Goal: Task Accomplishment & Management: Manage account settings

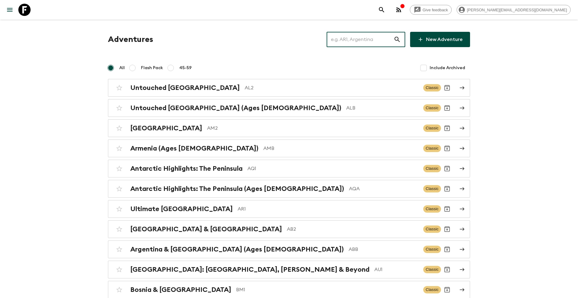
click at [353, 39] on input "text" at bounding box center [359, 39] width 67 height 17
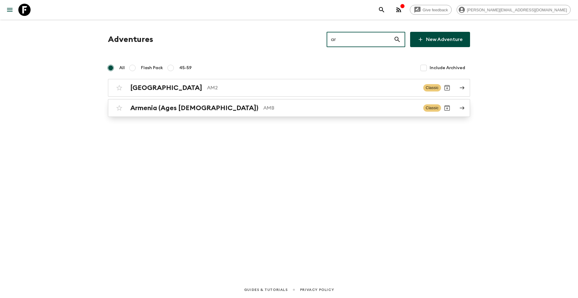
type input "a"
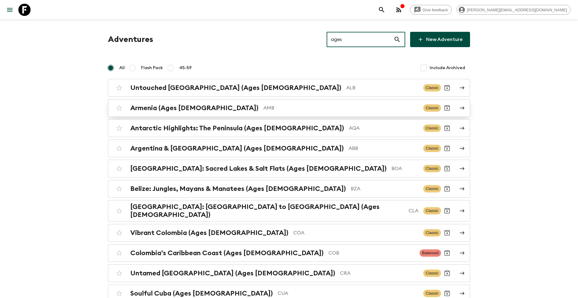
type input "ages"
click at [197, 106] on h2 "Armenia (Ages [DEMOGRAPHIC_DATA])" at bounding box center [194, 108] width 128 height 8
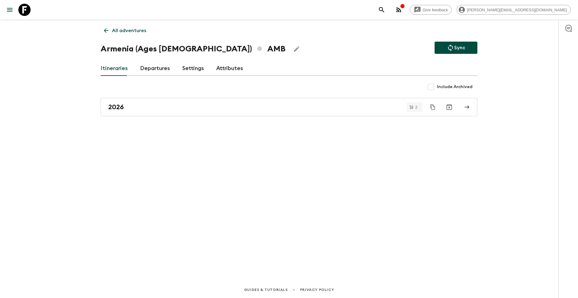
click at [127, 52] on h1 "Armenia (Ages [DEMOGRAPHIC_DATA]) AMB" at bounding box center [193, 49] width 185 height 12
click at [293, 46] on icon "Edit Adventure Title" at bounding box center [296, 48] width 7 height 7
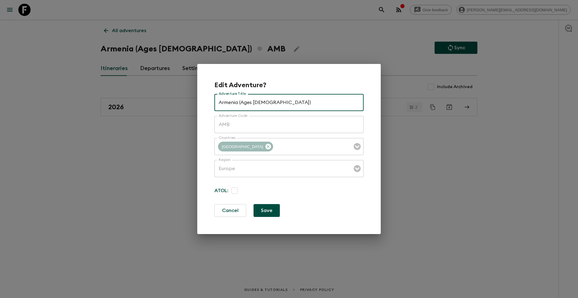
click at [219, 99] on input "Armenia (Ages [DEMOGRAPHIC_DATA])" at bounding box center [288, 102] width 149 height 17
type input "Timeless Armenia (Ages [DEMOGRAPHIC_DATA])"
click at [269, 210] on button "Save" at bounding box center [266, 210] width 26 height 13
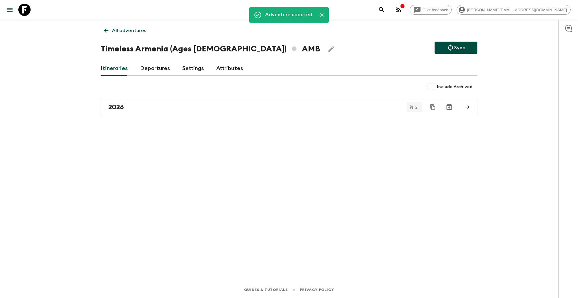
click at [137, 35] on link "All adventures" at bounding box center [125, 30] width 49 height 12
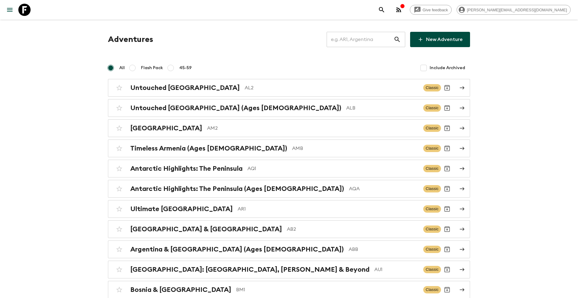
click at [207, 129] on p "AM2" at bounding box center [312, 127] width 211 height 7
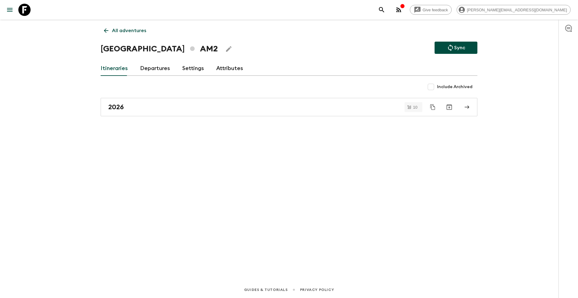
click at [225, 51] on icon "Edit Adventure Title" at bounding box center [228, 48] width 7 height 7
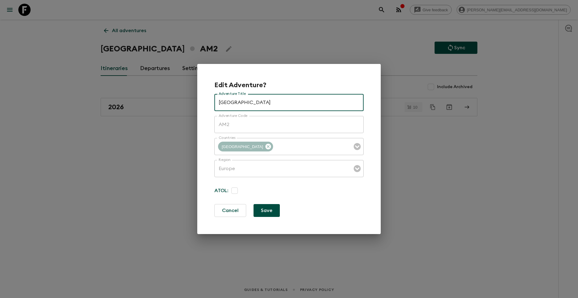
click at [216, 102] on input "[GEOGRAPHIC_DATA]" at bounding box center [288, 102] width 149 height 17
type input "Timeless [GEOGRAPHIC_DATA]"
click at [274, 206] on button "Save" at bounding box center [266, 210] width 26 height 13
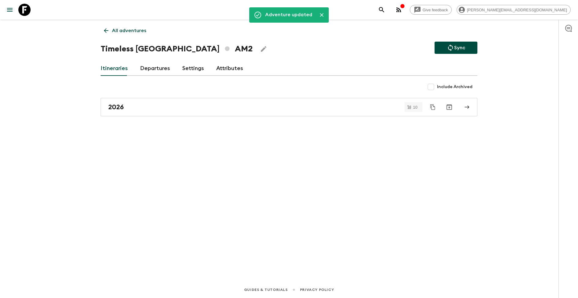
click at [120, 29] on p "All adventures" at bounding box center [129, 30] width 34 height 7
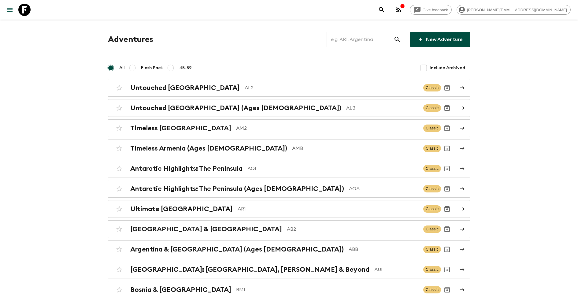
click at [360, 43] on input "text" at bounding box center [359, 39] width 67 height 17
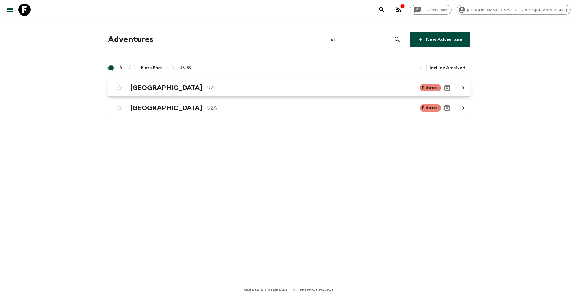
type input "uz"
click at [207, 84] on p "UZ1" at bounding box center [310, 87] width 207 height 7
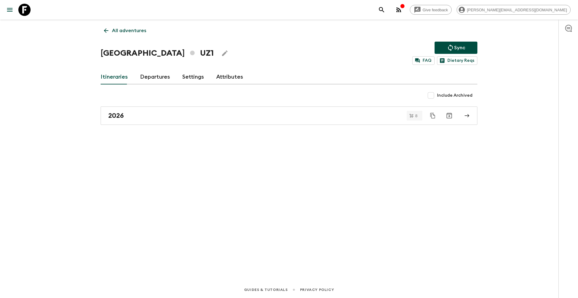
click at [221, 53] on icon "Edit Adventure Title" at bounding box center [224, 53] width 7 height 7
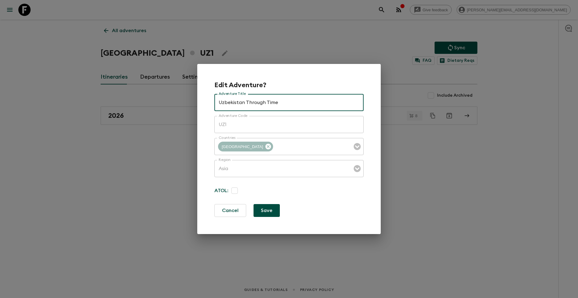
type input "Uzbekistan Through Time"
drag, startPoint x: 268, startPoint y: 211, endPoint x: 200, endPoint y: 137, distance: 101.0
click at [267, 211] on button "Save" at bounding box center [266, 210] width 26 height 13
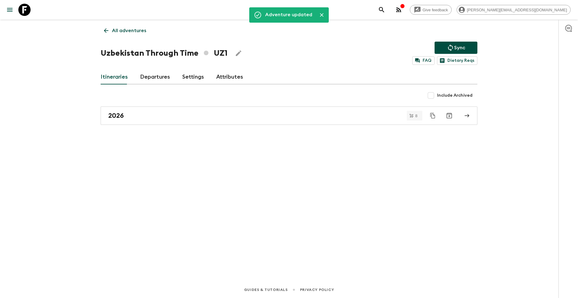
click at [130, 33] on p "All adventures" at bounding box center [129, 30] width 34 height 7
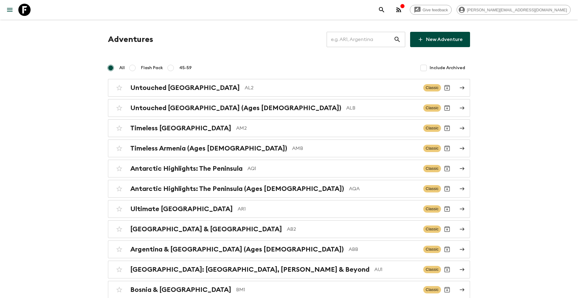
click at [368, 41] on input "text" at bounding box center [359, 39] width 67 height 17
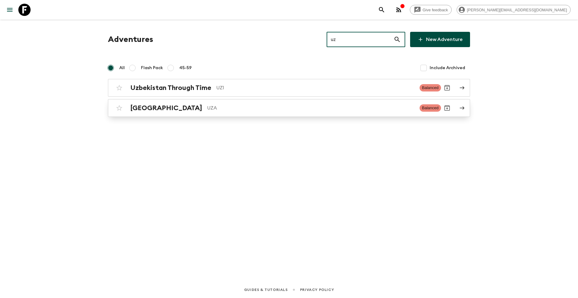
type input "uz"
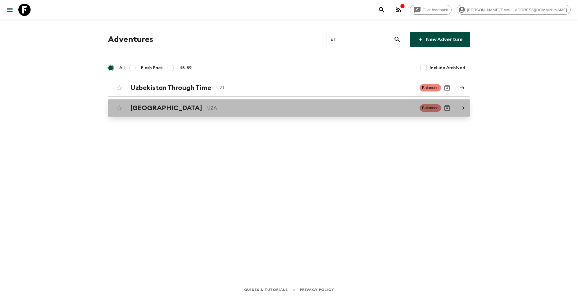
click at [218, 108] on p "UZA" at bounding box center [310, 107] width 207 height 7
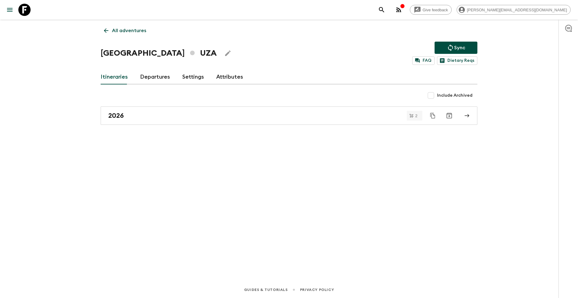
click at [224, 54] on icon "Edit Adventure Title" at bounding box center [227, 53] width 7 height 7
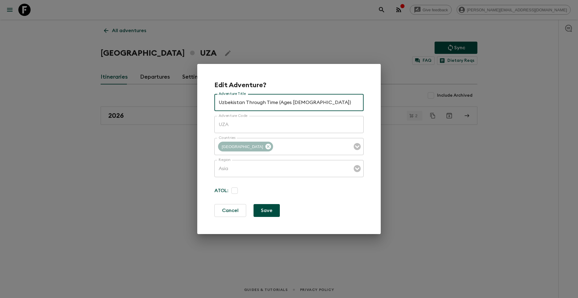
type input "Uzbekistan Through Time (Ages [DEMOGRAPHIC_DATA])"
click at [273, 212] on button "Save" at bounding box center [266, 210] width 26 height 13
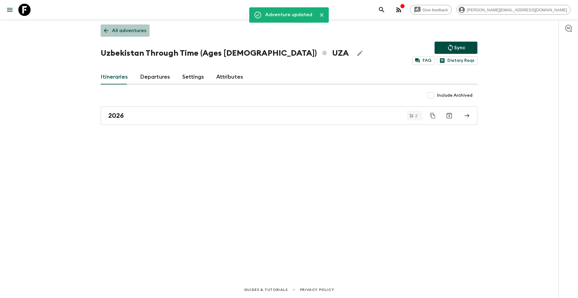
click at [125, 26] on link "All adventures" at bounding box center [125, 30] width 49 height 12
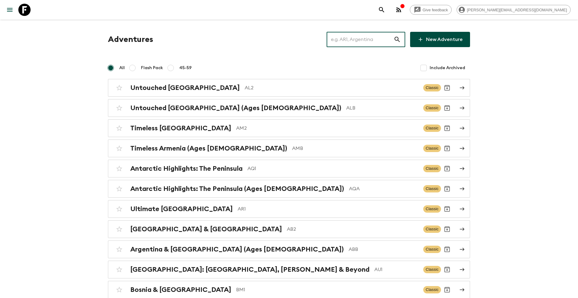
click at [359, 42] on input "text" at bounding box center [359, 39] width 67 height 17
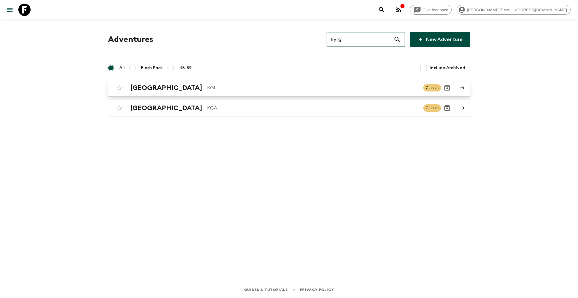
type input "kyrg"
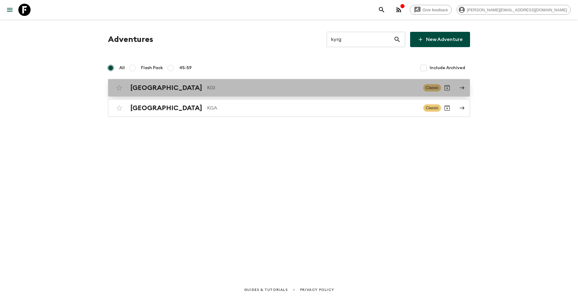
click at [207, 87] on p "KG1" at bounding box center [312, 87] width 211 height 7
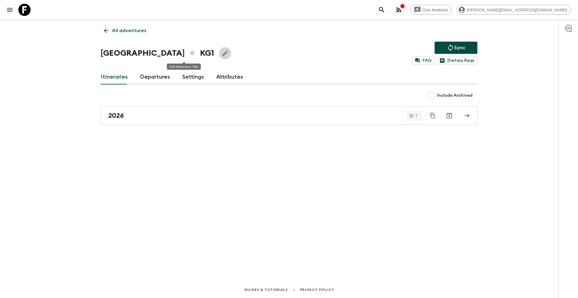
click at [222, 52] on icon "Edit Adventure Title" at bounding box center [225, 53] width 6 height 6
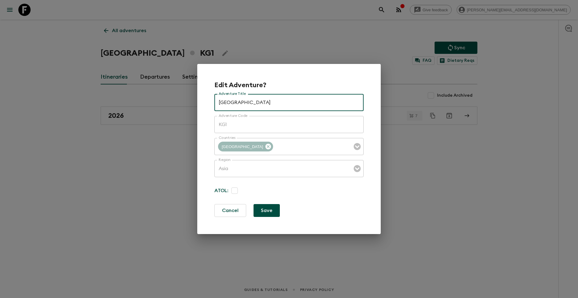
click at [218, 103] on input "[GEOGRAPHIC_DATA]" at bounding box center [288, 102] width 149 height 17
click at [244, 102] on input "Nomadic Kyrgyzstan" at bounding box center [288, 102] width 149 height 17
type input "Nomadic Kyrgyzstan"
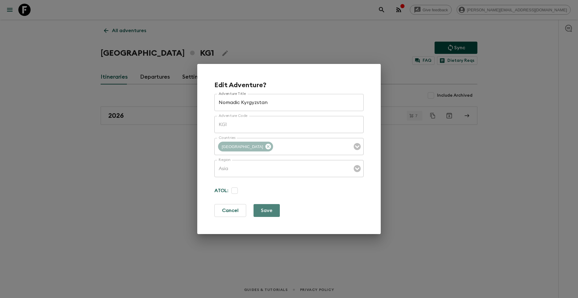
click at [266, 212] on button "Save" at bounding box center [266, 210] width 26 height 13
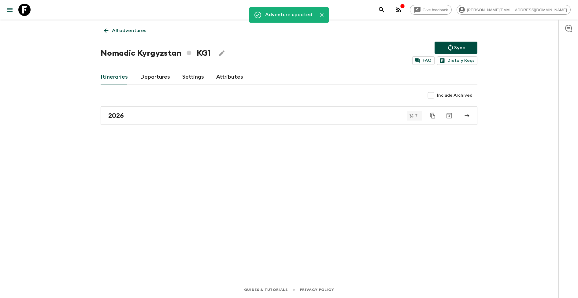
click at [138, 32] on p "All adventures" at bounding box center [129, 30] width 34 height 7
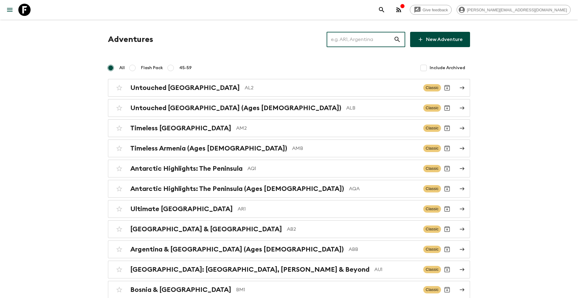
drag, startPoint x: 364, startPoint y: 33, endPoint x: 363, endPoint y: 39, distance: 5.9
click at [364, 34] on input "text" at bounding box center [359, 39] width 67 height 17
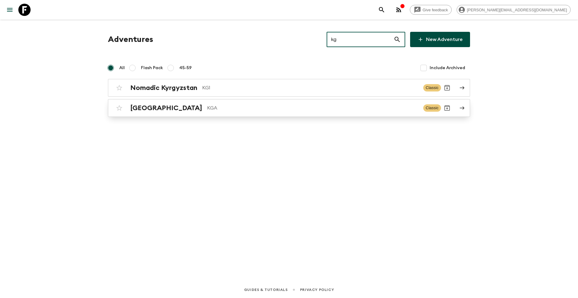
type input "kg"
click at [207, 108] on p "KGA" at bounding box center [312, 107] width 211 height 7
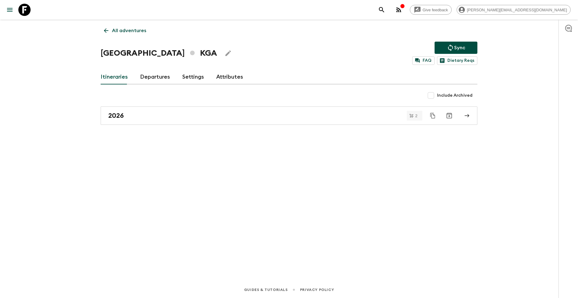
click at [225, 53] on icon "Edit Adventure Title" at bounding box center [228, 53] width 6 height 6
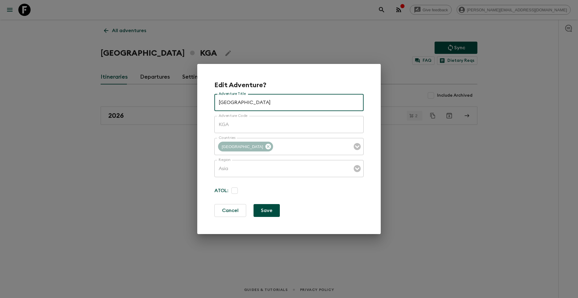
click at [256, 105] on input "[GEOGRAPHIC_DATA]" at bounding box center [288, 102] width 149 height 17
type input "Nomadic Kyrgyzstan (Ages [DEMOGRAPHIC_DATA])"
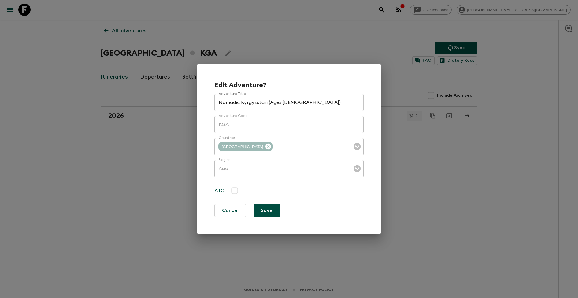
click at [266, 203] on div "Edit Adventure? Adventure Title Nomadic [GEOGRAPHIC_DATA] (Ages [DEMOGRAPHIC_DA…" at bounding box center [288, 149] width 149 height 136
click at [266, 209] on button "Save" at bounding box center [266, 210] width 26 height 13
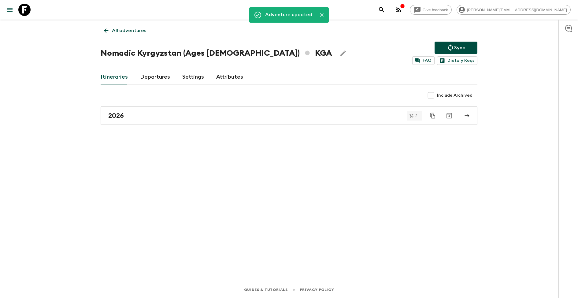
click at [119, 21] on div "Adventure updated All adventures Nomadic [GEOGRAPHIC_DATA] (Ages [DEMOGRAPHIC_D…" at bounding box center [288, 142] width 391 height 244
click at [134, 35] on link "All adventures" at bounding box center [125, 30] width 49 height 12
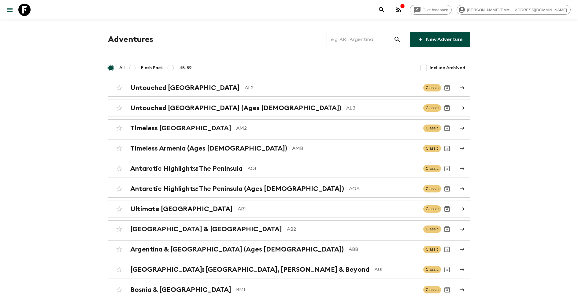
click at [362, 38] on input "text" at bounding box center [359, 39] width 67 height 17
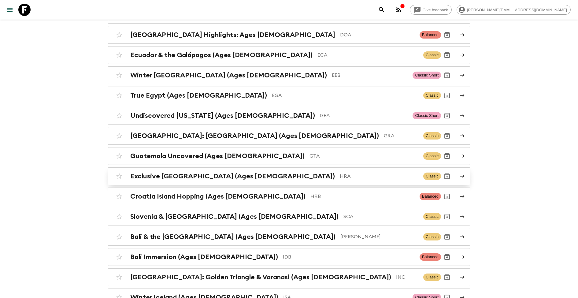
scroll to position [284, 0]
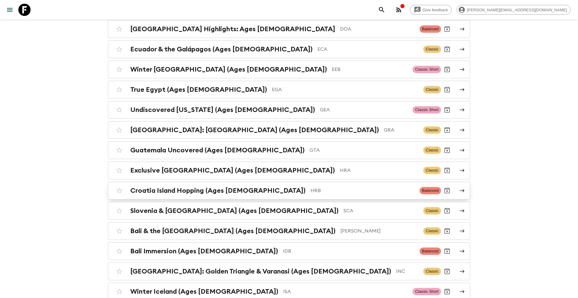
type input "ages"
click at [220, 186] on h2 "Croatia Island Hopping (Ages [DEMOGRAPHIC_DATA])" at bounding box center [217, 190] width 175 height 8
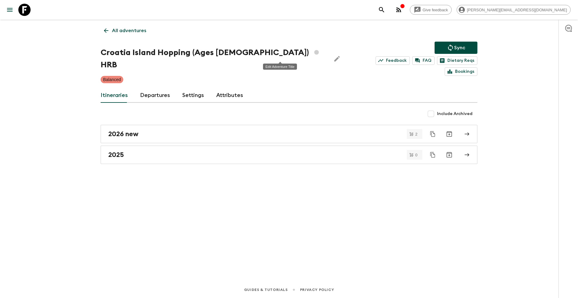
click at [334, 56] on icon "Edit Adventure Title" at bounding box center [337, 59] width 6 height 6
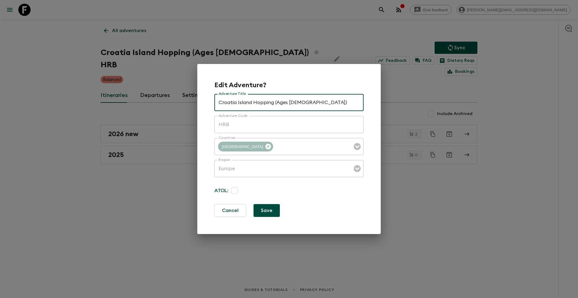
drag, startPoint x: 274, startPoint y: 103, endPoint x: 317, endPoint y: 104, distance: 42.5
click at [301, 103] on input "Croatia Island Hopping (Ages [DEMOGRAPHIC_DATA])" at bounding box center [288, 102] width 149 height 17
drag, startPoint x: 317, startPoint y: 104, endPoint x: 273, endPoint y: 104, distance: 44.0
click at [273, 104] on input "Croatia Island Hopping (Ages [DEMOGRAPHIC_DATA])" at bounding box center [288, 102] width 149 height 17
drag, startPoint x: 269, startPoint y: 213, endPoint x: 260, endPoint y: 187, distance: 26.9
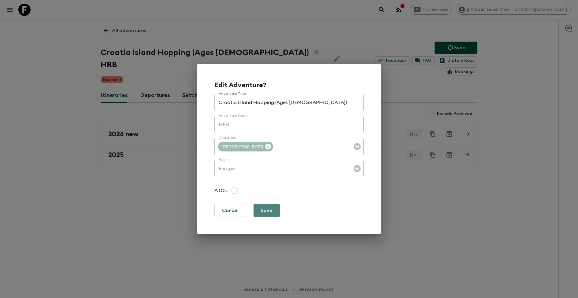
click at [268, 212] on button "Save" at bounding box center [266, 210] width 26 height 13
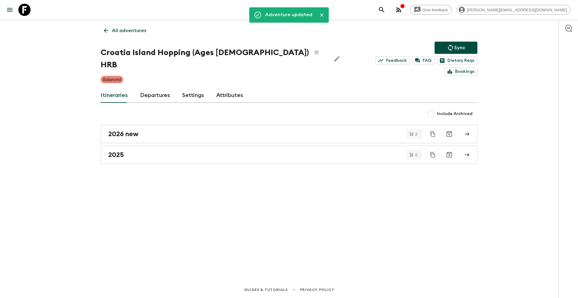
click at [128, 29] on p "All adventures" at bounding box center [129, 30] width 34 height 7
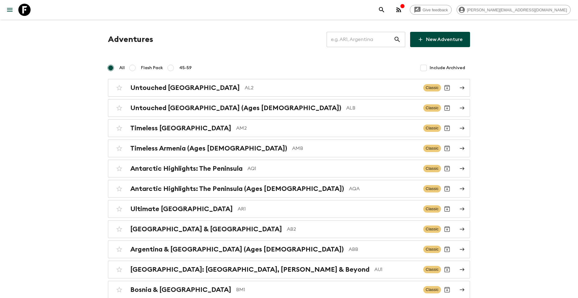
drag, startPoint x: 371, startPoint y: 42, endPoint x: 368, endPoint y: 42, distance: 3.4
click at [368, 42] on input "text" at bounding box center [359, 39] width 67 height 17
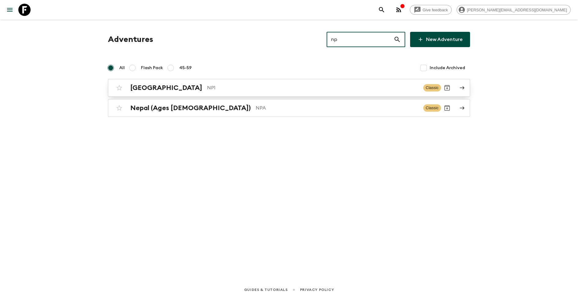
type input "np"
click at [207, 86] on p "NP1" at bounding box center [312, 87] width 211 height 7
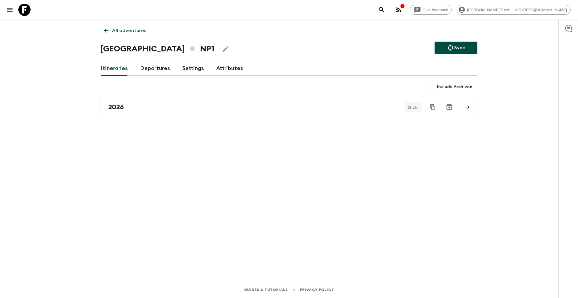
click at [222, 47] on icon "Edit Adventure Title" at bounding box center [225, 48] width 7 height 7
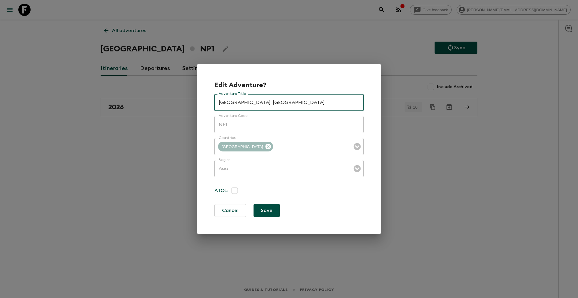
type input "[GEOGRAPHIC_DATA]: [GEOGRAPHIC_DATA]"
click at [270, 209] on button "Save" at bounding box center [266, 210] width 26 height 13
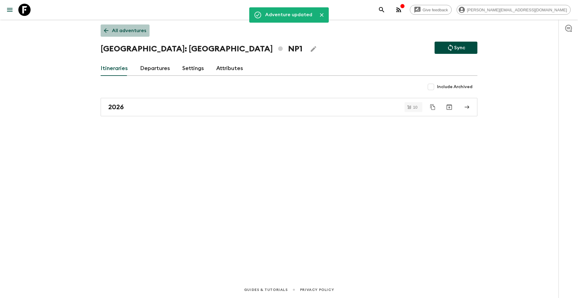
click at [127, 36] on link "All adventures" at bounding box center [125, 30] width 49 height 12
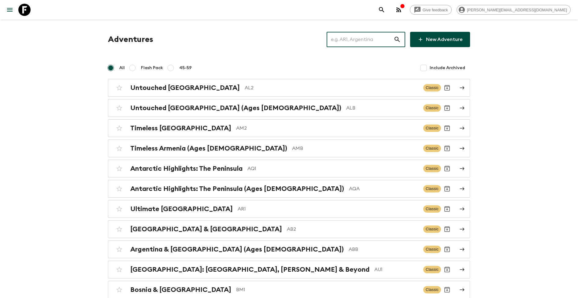
drag, startPoint x: 362, startPoint y: 40, endPoint x: 358, endPoint y: 47, distance: 8.6
click at [362, 40] on input "text" at bounding box center [359, 39] width 67 height 17
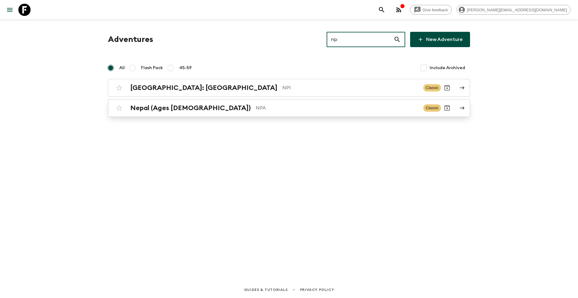
type input "np"
click at [167, 112] on div "Nepal (Ages [DEMOGRAPHIC_DATA]) NPA Classic" at bounding box center [277, 108] width 328 height 12
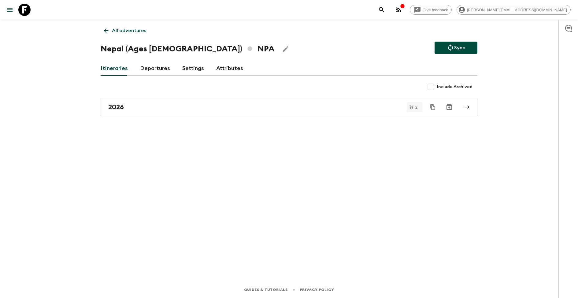
click at [282, 49] on icon "Edit Adventure Title" at bounding box center [285, 48] width 7 height 7
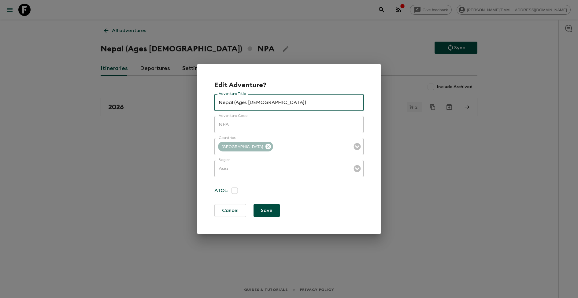
drag, startPoint x: 233, startPoint y: 102, endPoint x: 258, endPoint y: 105, distance: 25.2
click at [233, 102] on input "Nepal (Ages [DEMOGRAPHIC_DATA])" at bounding box center [288, 102] width 149 height 17
type input "[GEOGRAPHIC_DATA]: [GEOGRAPHIC_DATA] (Ages [DEMOGRAPHIC_DATA])"
click at [260, 208] on button "Save" at bounding box center [266, 210] width 26 height 13
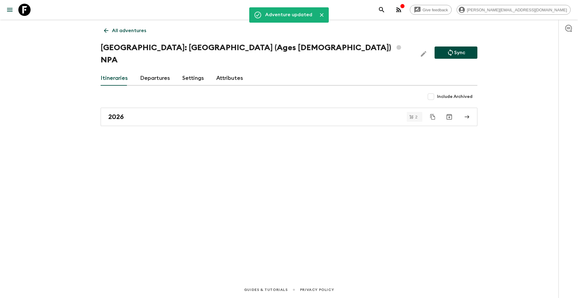
drag, startPoint x: 387, startPoint y: 168, endPoint x: 146, endPoint y: 95, distance: 251.6
click at [386, 167] on div "Adventure updated All adventures Nepal: Annapurna Base Camp (Ages [DEMOGRAPHIC_…" at bounding box center [288, 142] width 391 height 244
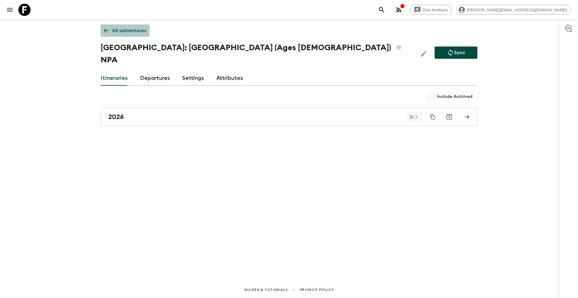
click at [121, 30] on p "All adventures" at bounding box center [129, 30] width 34 height 7
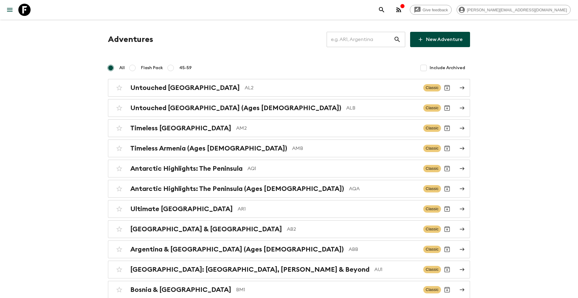
click at [356, 40] on input "text" at bounding box center [359, 39] width 67 height 17
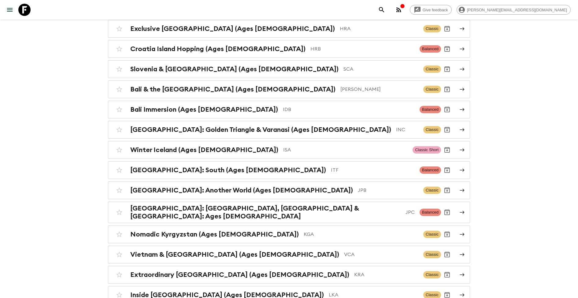
scroll to position [909, 0]
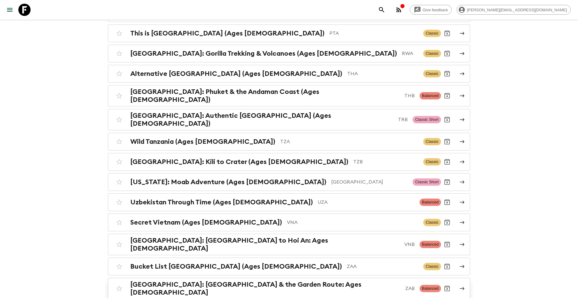
type input "ages"
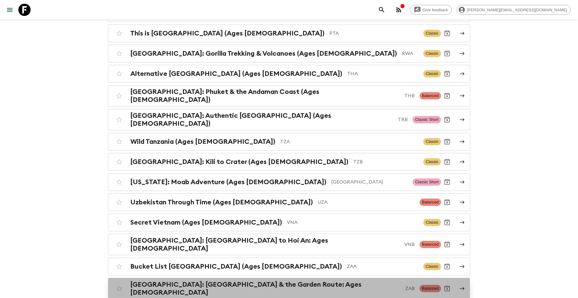
click at [279, 280] on h2 "[GEOGRAPHIC_DATA]: [GEOGRAPHIC_DATA] & the Garden Route: Ages [DEMOGRAPHIC_DATA]" at bounding box center [265, 288] width 270 height 16
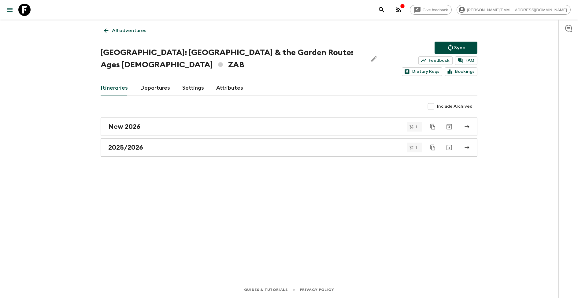
click at [350, 57] on div "[GEOGRAPHIC_DATA]: [GEOGRAPHIC_DATA] & the Garden Route: Ages [DEMOGRAPHIC_DATA…" at bounding box center [289, 59] width 376 height 34
click at [370, 57] on icon "Edit Adventure Title" at bounding box center [373, 58] width 7 height 7
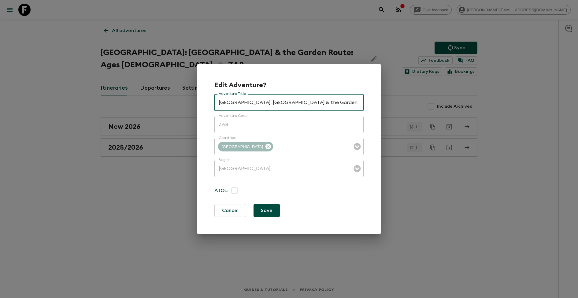
drag, startPoint x: 321, startPoint y: 102, endPoint x: 372, endPoint y: 103, distance: 50.7
click at [371, 103] on div "Edit Adventure? Adventure Title [GEOGRAPHIC_DATA]: [GEOGRAPHIC_DATA] & the Gard…" at bounding box center [288, 149] width 183 height 170
type input "[GEOGRAPHIC_DATA]: [GEOGRAPHIC_DATA] & the Garden Route (Ages [DEMOGRAPHIC_DATA…"
click at [270, 207] on button "Save" at bounding box center [266, 210] width 26 height 13
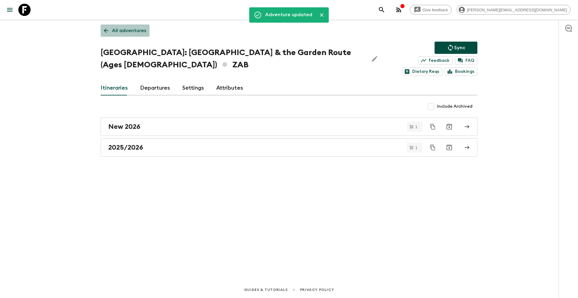
click at [133, 34] on p "All adventures" at bounding box center [129, 30] width 34 height 7
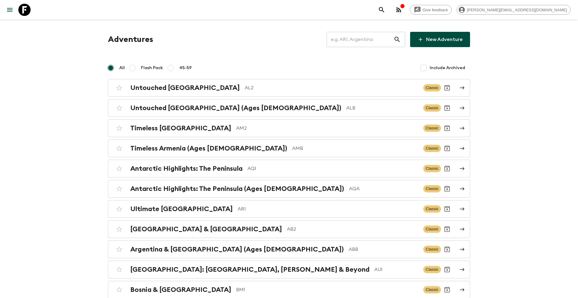
click at [359, 38] on input "text" at bounding box center [359, 39] width 67 height 17
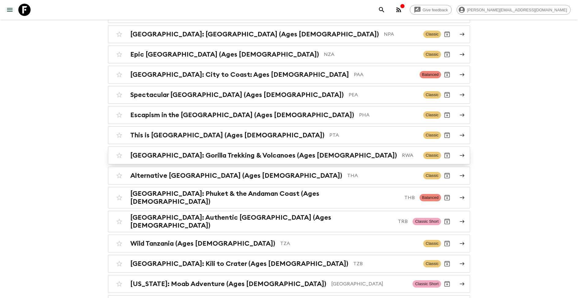
scroll to position [804, 0]
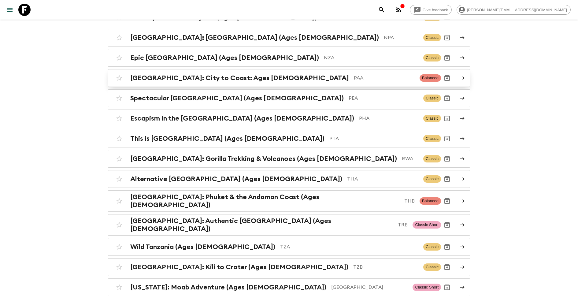
type input "ages"
click at [354, 74] on p "PAA" at bounding box center [384, 77] width 61 height 7
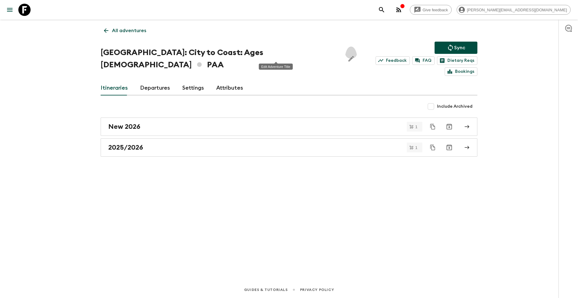
click at [347, 55] on icon "Edit Adventure Title" at bounding box center [350, 58] width 7 height 7
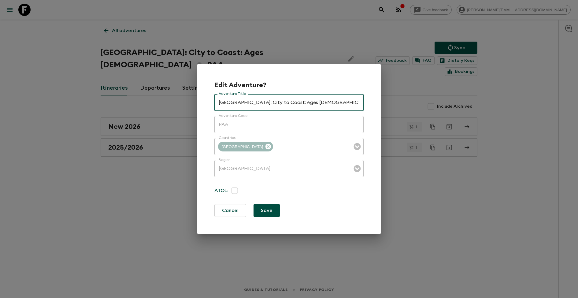
drag, startPoint x: 273, startPoint y: 101, endPoint x: 390, endPoint y: 100, distance: 117.3
click at [391, 101] on div "Edit Adventure? Adventure Title [GEOGRAPHIC_DATA]: City to Coast: Ages [DEMOGRA…" at bounding box center [289, 149] width 578 height 298
type input "[GEOGRAPHIC_DATA]: City to Coast (Ages [DEMOGRAPHIC_DATA])"
drag, startPoint x: 263, startPoint y: 211, endPoint x: 280, endPoint y: 201, distance: 19.2
click at [263, 211] on button "Save" at bounding box center [266, 210] width 26 height 13
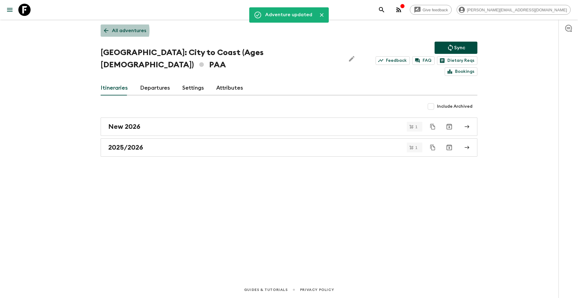
click at [117, 31] on p "All adventures" at bounding box center [129, 30] width 34 height 7
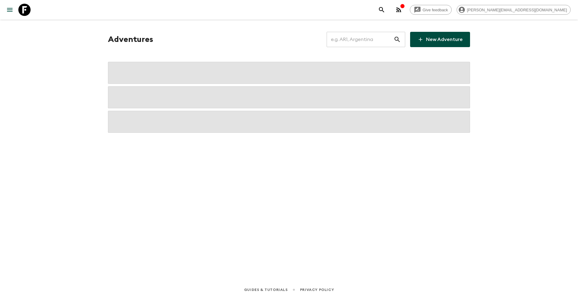
click at [375, 42] on input "text" at bounding box center [359, 39] width 67 height 17
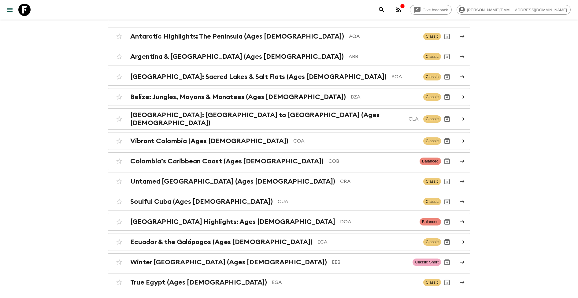
scroll to position [92, 0]
type input "ages"
drag, startPoint x: 254, startPoint y: 215, endPoint x: 262, endPoint y: 211, distance: 8.8
click at [254, 217] on h2 "[GEOGRAPHIC_DATA] Highlights: Ages [DEMOGRAPHIC_DATA]" at bounding box center [232, 221] width 205 height 8
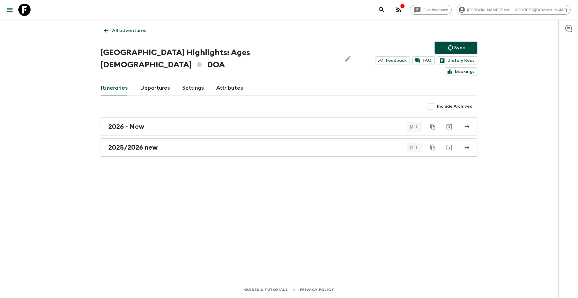
click at [342, 52] on button "Edit Adventure Title" at bounding box center [348, 58] width 12 height 24
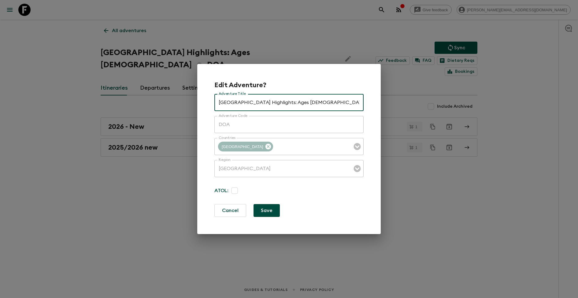
drag, startPoint x: 289, startPoint y: 103, endPoint x: 343, endPoint y: 103, distance: 54.4
click at [343, 103] on input "[GEOGRAPHIC_DATA] Highlights: Ages [DEMOGRAPHIC_DATA]" at bounding box center [288, 102] width 149 height 17
type input "Dominican Republic Highlights (Ages [DEMOGRAPHIC_DATA])"
drag, startPoint x: 267, startPoint y: 208, endPoint x: 290, endPoint y: 195, distance: 27.1
click at [267, 208] on button "Save" at bounding box center [266, 210] width 26 height 13
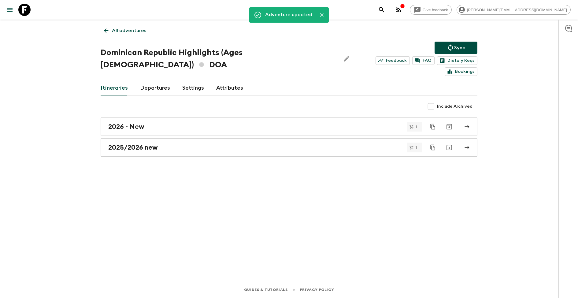
click at [127, 32] on p "All adventures" at bounding box center [129, 30] width 34 height 7
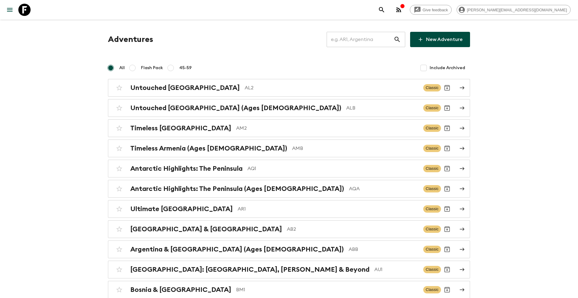
click at [365, 41] on input "text" at bounding box center [359, 39] width 67 height 17
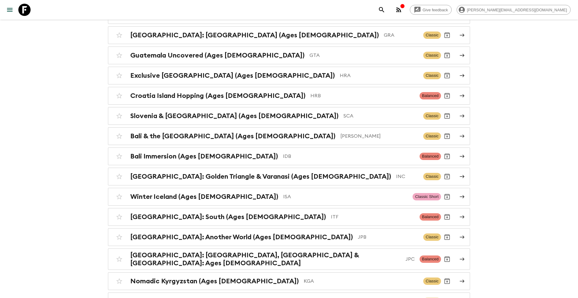
scroll to position [382, 0]
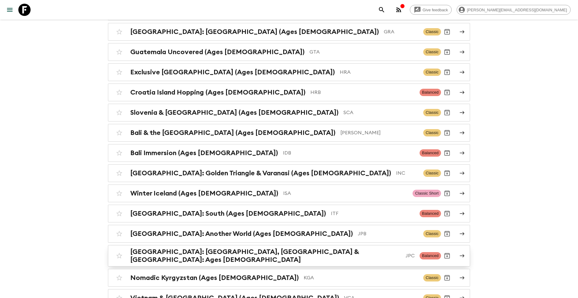
type input "ages"
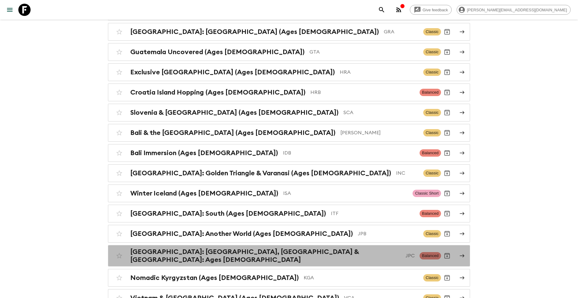
drag, startPoint x: 250, startPoint y: 242, endPoint x: 302, endPoint y: 224, distance: 55.1
click at [250, 248] on h2 "[GEOGRAPHIC_DATA]: [GEOGRAPHIC_DATA], [GEOGRAPHIC_DATA] & [GEOGRAPHIC_DATA]: Ag…" at bounding box center [265, 256] width 270 height 16
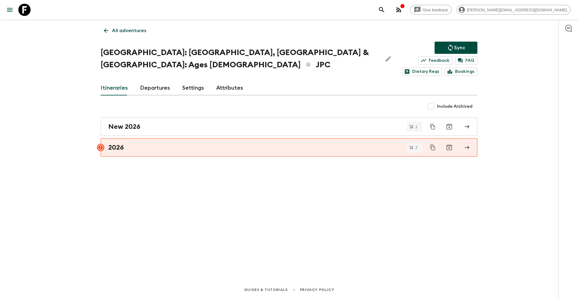
click at [385, 56] on icon "Edit Adventure Title" at bounding box center [388, 59] width 6 height 6
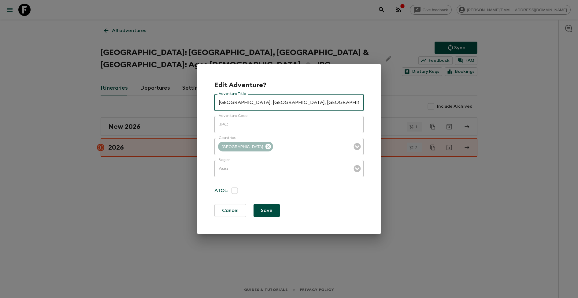
drag, startPoint x: 294, startPoint y: 101, endPoint x: 358, endPoint y: 104, distance: 63.3
click at [358, 104] on input "[GEOGRAPHIC_DATA]: [GEOGRAPHIC_DATA], [GEOGRAPHIC_DATA] & [GEOGRAPHIC_DATA]: Ag…" at bounding box center [288, 102] width 149 height 17
type input "[GEOGRAPHIC_DATA]: [GEOGRAPHIC_DATA], Kanazawa & [GEOGRAPHIC_DATA] (Ages [DEMOG…"
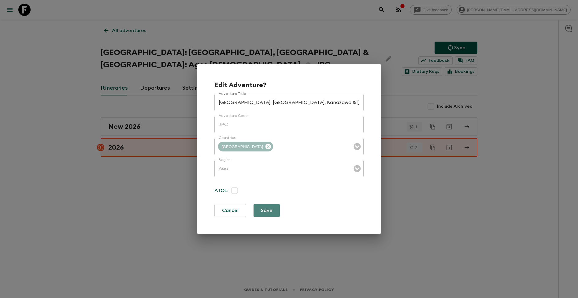
drag, startPoint x: 272, startPoint y: 207, endPoint x: 275, endPoint y: 155, distance: 52.9
click at [272, 207] on button "Save" at bounding box center [266, 210] width 26 height 13
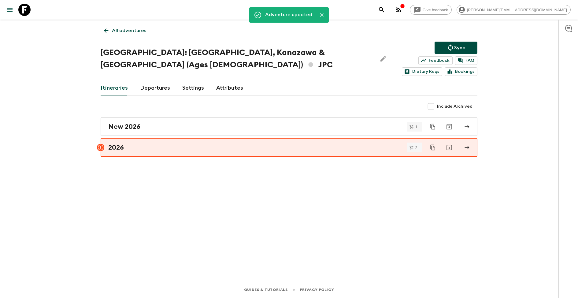
click at [140, 30] on p "All adventures" at bounding box center [129, 30] width 34 height 7
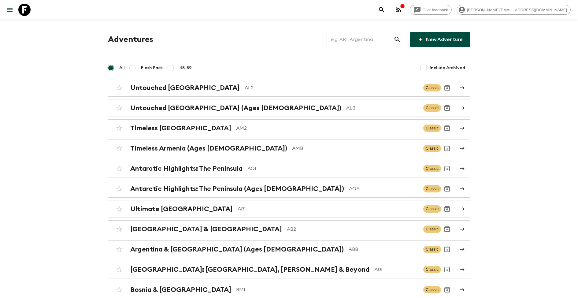
click at [373, 44] on input "text" at bounding box center [359, 39] width 67 height 17
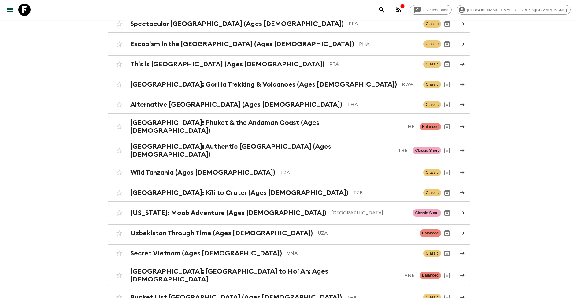
scroll to position [909, 0]
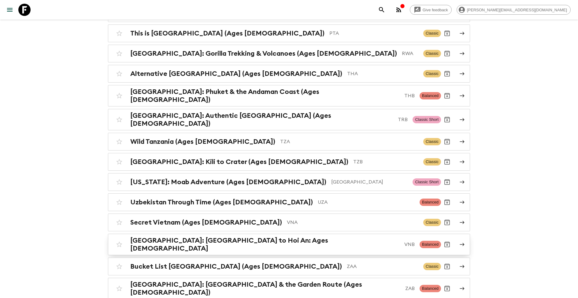
type input "ages"
click at [245, 236] on h2 "[GEOGRAPHIC_DATA]: [GEOGRAPHIC_DATA] to Hoi An: Ages [DEMOGRAPHIC_DATA]" at bounding box center [264, 244] width 269 height 16
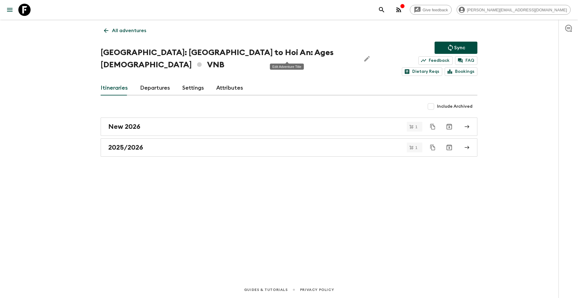
click at [363, 55] on icon "Edit Adventure Title" at bounding box center [366, 58] width 7 height 7
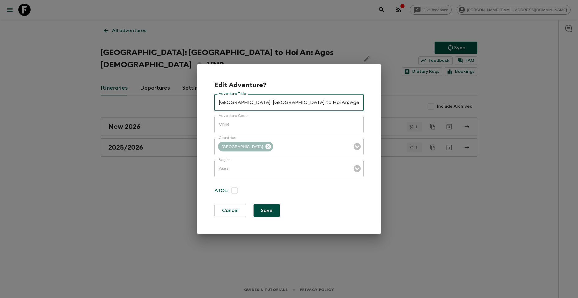
drag, startPoint x: 277, startPoint y: 104, endPoint x: 333, endPoint y: 102, distance: 56.6
click at [333, 102] on input "[GEOGRAPHIC_DATA]: [GEOGRAPHIC_DATA] to Hoi An: Ages [DEMOGRAPHIC_DATA]" at bounding box center [288, 102] width 149 height 17
type input "[GEOGRAPHIC_DATA]: [GEOGRAPHIC_DATA] to Hoi An (Ages [DEMOGRAPHIC_DATA])"
drag, startPoint x: 266, startPoint y: 208, endPoint x: 321, endPoint y: 149, distance: 80.9
click at [266, 208] on button "Save" at bounding box center [266, 210] width 26 height 13
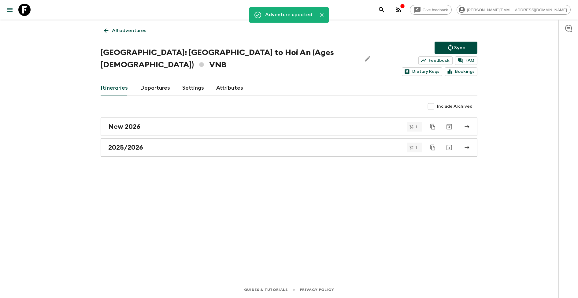
drag, startPoint x: 131, startPoint y: 28, endPoint x: 149, endPoint y: 30, distance: 17.5
click at [132, 28] on p "All adventures" at bounding box center [129, 30] width 34 height 7
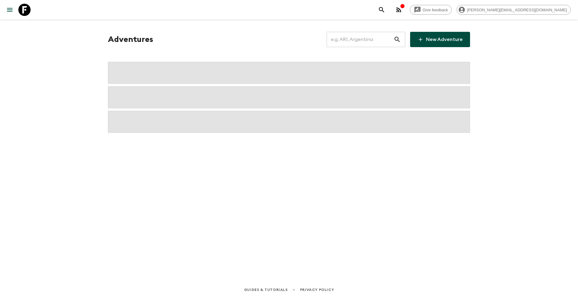
click at [371, 39] on input "text" at bounding box center [359, 39] width 67 height 17
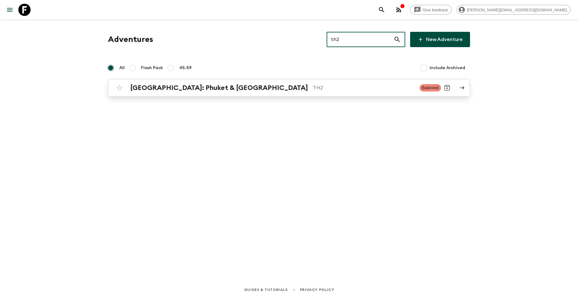
type input "th2"
click at [235, 87] on h2 "[GEOGRAPHIC_DATA]: Phuket & [GEOGRAPHIC_DATA]" at bounding box center [219, 88] width 178 height 8
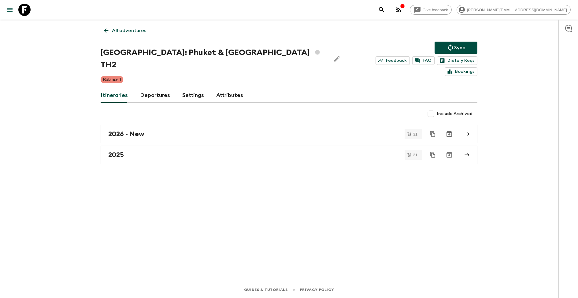
click at [137, 24] on div "All adventures [GEOGRAPHIC_DATA]: Phuket & Andaman Coast TH2 Sync Feedback FAQ …" at bounding box center [288, 142] width 391 height 244
click at [121, 34] on p "All adventures" at bounding box center [129, 30] width 34 height 7
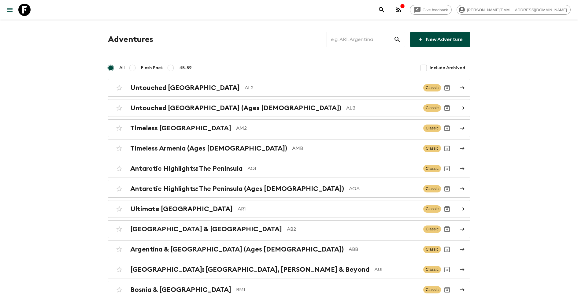
click at [365, 37] on input "text" at bounding box center [359, 39] width 67 height 17
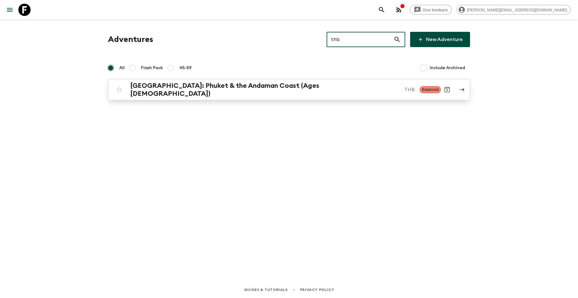
type input "thb"
click at [261, 88] on h2 "[GEOGRAPHIC_DATA]: Phuket & the Andaman Coast (Ages [DEMOGRAPHIC_DATA])" at bounding box center [264, 90] width 269 height 16
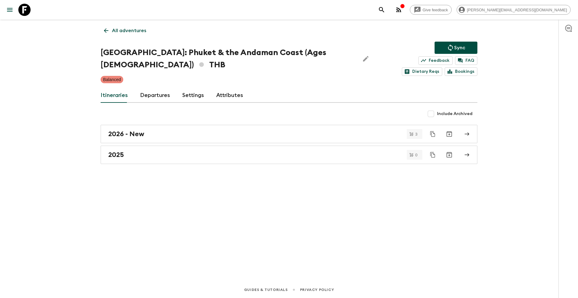
click at [363, 59] on icon "Edit Adventure Title" at bounding box center [366, 59] width 6 height 6
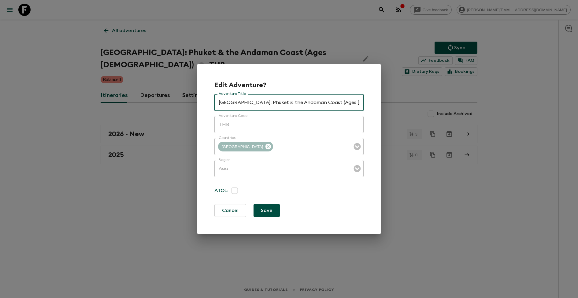
click at [266, 102] on input "[GEOGRAPHIC_DATA]: Phuket & the Andaman Coast (Ages [DEMOGRAPHIC_DATA])" at bounding box center [288, 102] width 149 height 17
type input "[GEOGRAPHIC_DATA]: Phuket & Andaman Coast (Ages [DEMOGRAPHIC_DATA])"
click at [268, 204] on button "Save" at bounding box center [266, 210] width 26 height 13
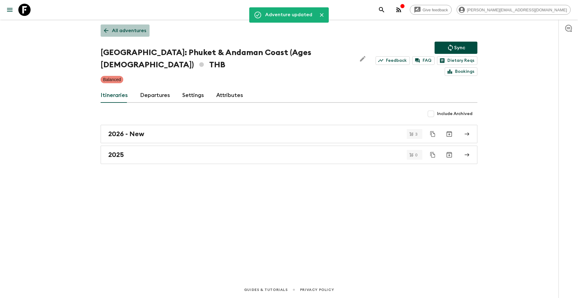
drag, startPoint x: 131, startPoint y: 27, endPoint x: 142, endPoint y: 31, distance: 11.6
click at [131, 27] on p "All adventures" at bounding box center [129, 30] width 34 height 7
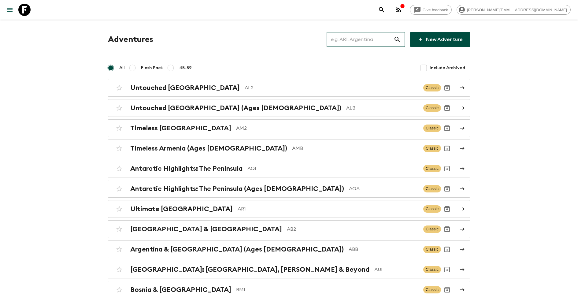
click at [347, 39] on input "text" at bounding box center [359, 39] width 67 height 17
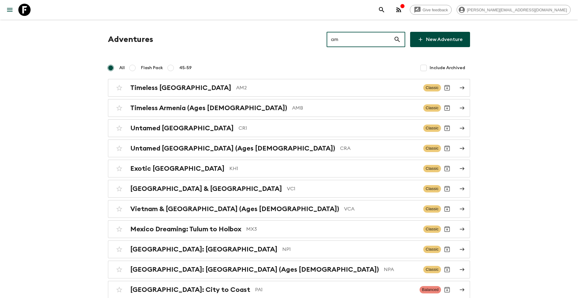
type input "am"
